Goal: Information Seeking & Learning: Learn about a topic

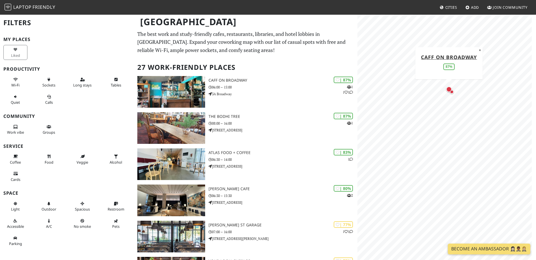
click at [448, 89] on div "Map marker" at bounding box center [449, 89] width 6 height 6
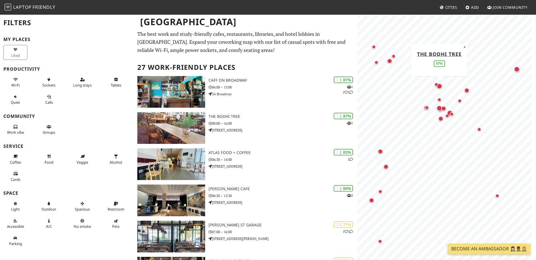
click at [441, 88] on div "Map marker" at bounding box center [439, 86] width 6 height 6
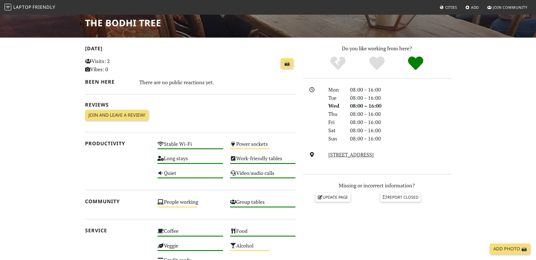
scroll to position [113, 0]
